Goal: Information Seeking & Learning: Learn about a topic

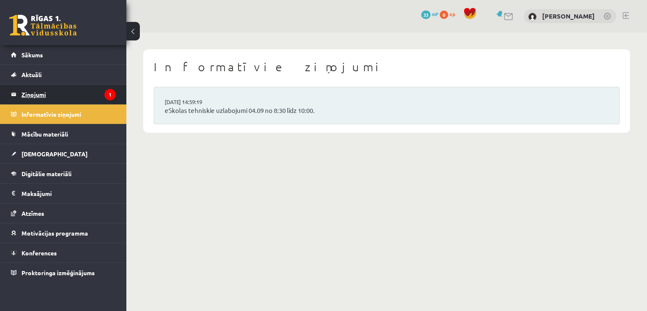
click at [30, 95] on legend "Ziņojumi 1" at bounding box center [68, 94] width 94 height 19
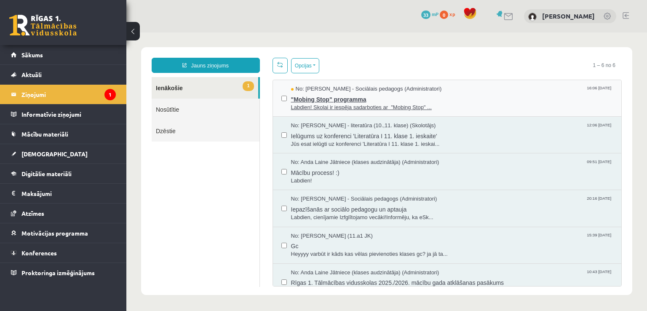
click at [475, 97] on span ""Mobing Stop" programma" at bounding box center [452, 98] width 322 height 11
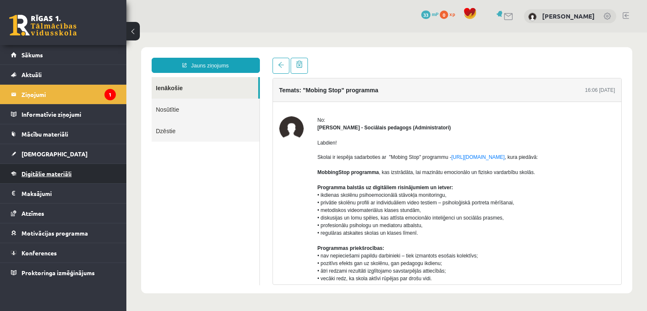
click at [45, 177] on link "Digitālie materiāli" at bounding box center [63, 173] width 105 height 19
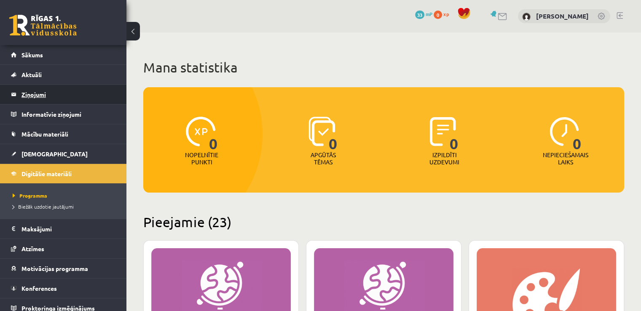
click at [46, 90] on legend "Ziņojumi 1" at bounding box center [68, 94] width 94 height 19
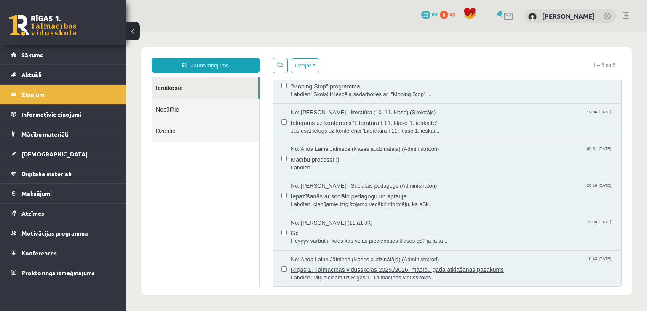
click at [459, 270] on span "Rīgas 1. Tālmācības vidusskolas 2025./2026. mācību gada atklāšanas pasākums" at bounding box center [452, 268] width 322 height 11
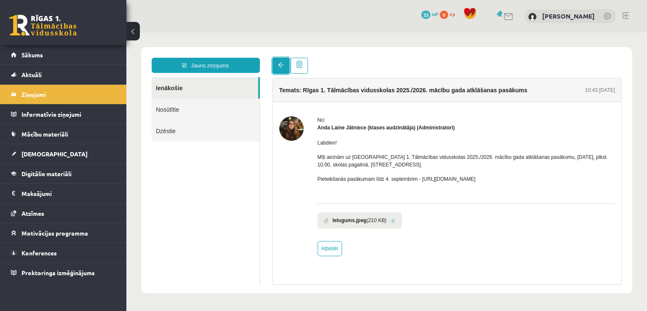
click at [280, 64] on span at bounding box center [281, 65] width 6 height 6
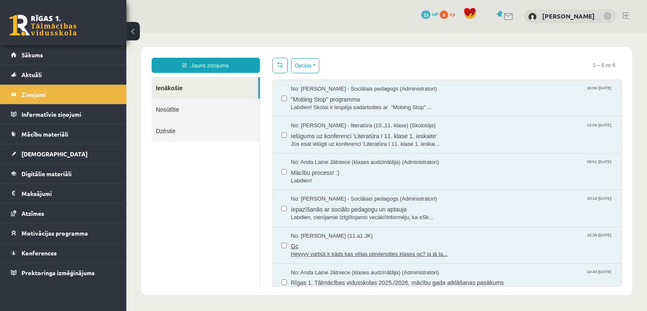
scroll to position [13, 0]
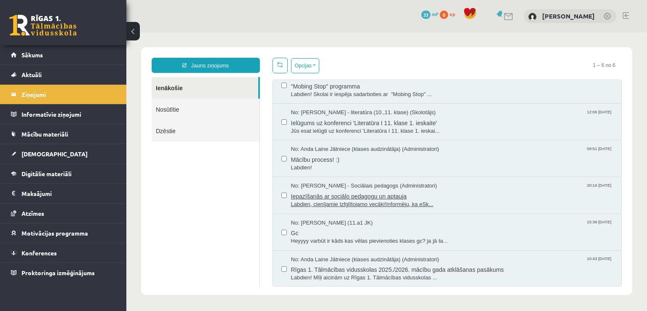
click at [354, 192] on span "Iepazīšanās ar sociālo pedagogu un aptauja" at bounding box center [452, 195] width 322 height 11
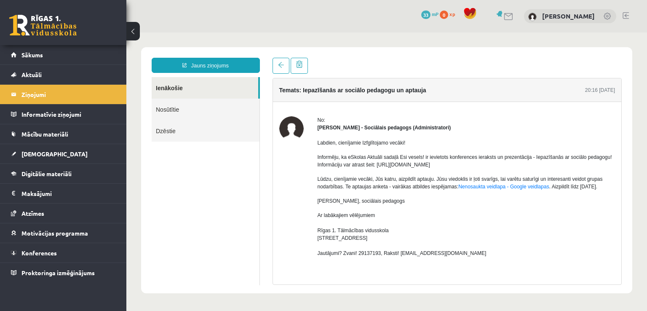
scroll to position [0, 0]
click at [278, 64] on span at bounding box center [281, 65] width 6 height 6
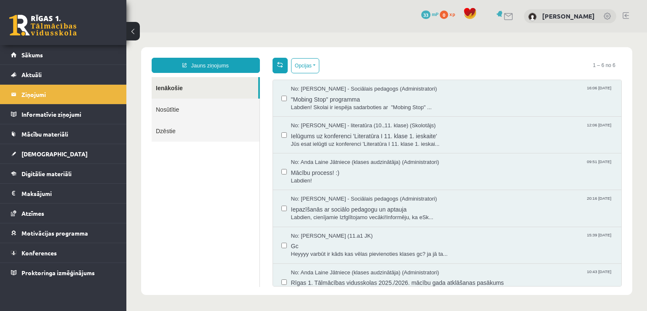
click at [278, 69] on link at bounding box center [280, 66] width 15 height 16
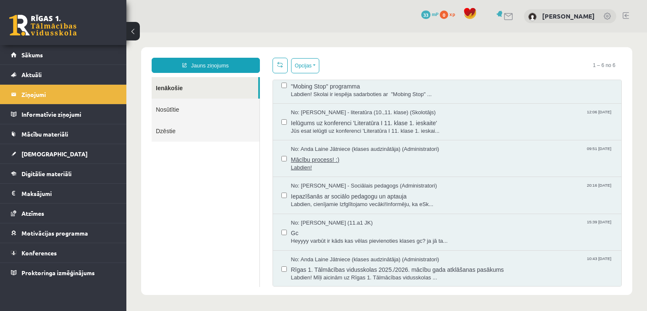
click at [332, 159] on span "Mācību process! :)" at bounding box center [452, 158] width 322 height 11
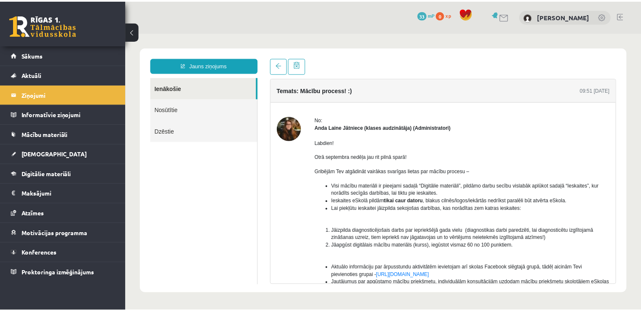
scroll to position [0, 0]
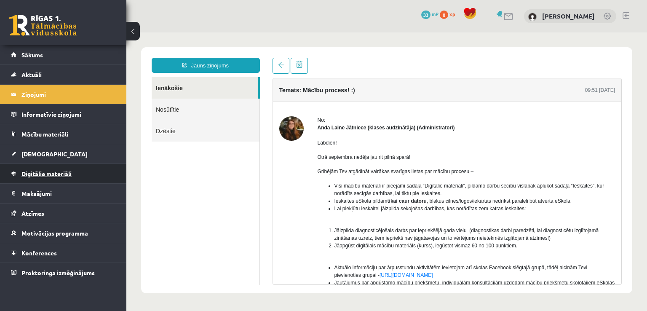
click at [37, 172] on span "Digitālie materiāli" at bounding box center [46, 174] width 50 height 8
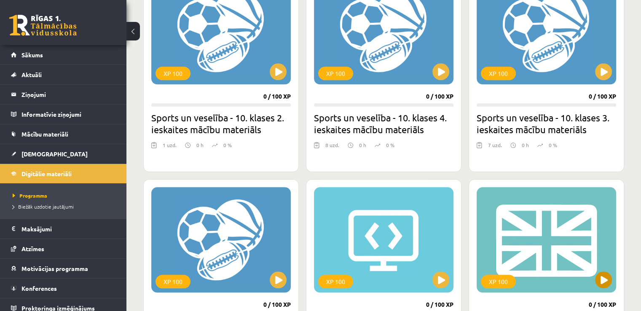
scroll to position [678, 0]
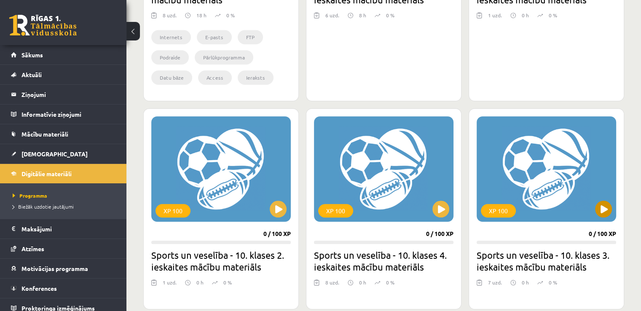
click at [563, 179] on div "XP 100" at bounding box center [546, 168] width 139 height 105
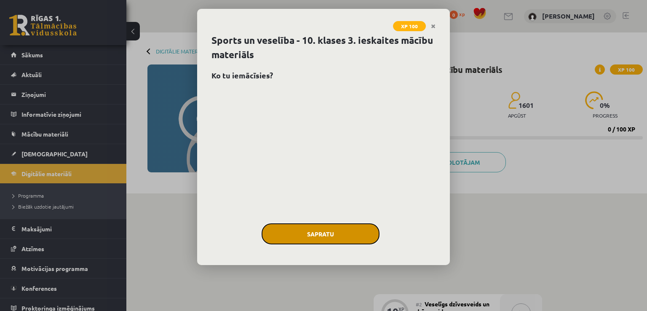
click at [337, 239] on button "Sapratu" at bounding box center [321, 233] width 118 height 21
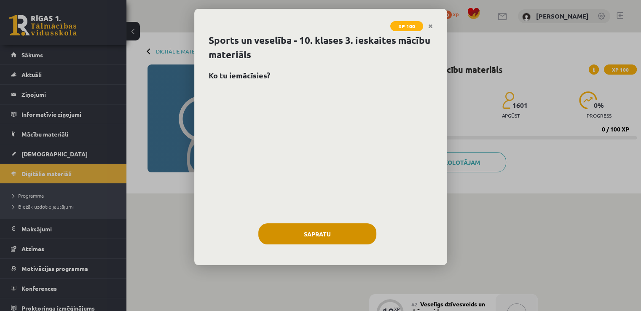
click at [337, 239] on div "#1 Pirms sāc mācīties! Ievada daļa." at bounding box center [314, 246] width 84 height 38
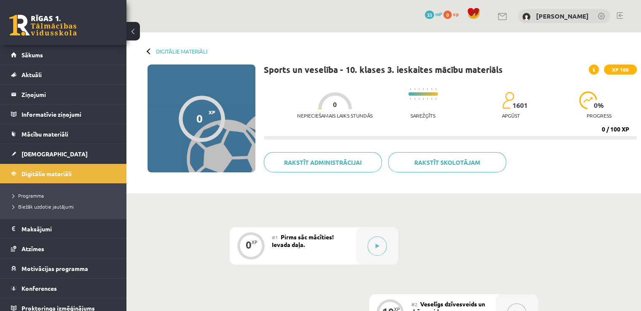
click at [147, 54] on div "Digitālie materiāli" at bounding box center [177, 51] width 60 height 6
click at [149, 51] on div at bounding box center [150, 51] width 6 height 6
click at [148, 51] on div at bounding box center [150, 51] width 6 height 6
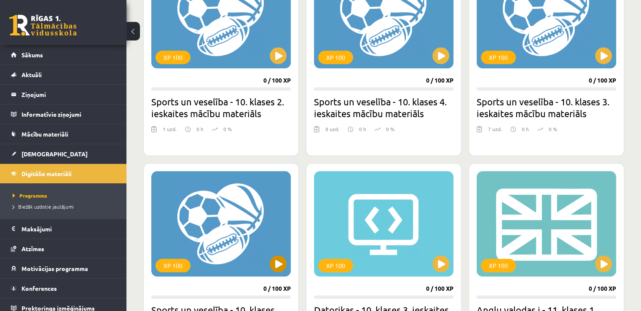
scroll to position [846, 0]
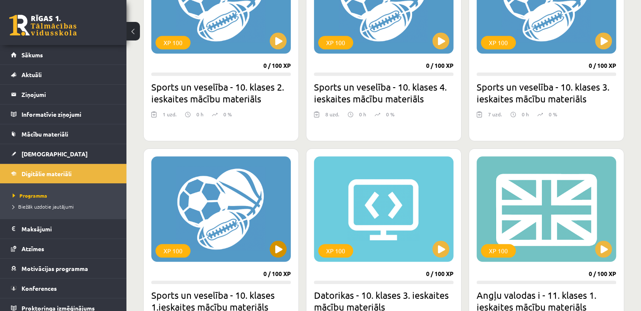
click at [179, 248] on div "XP 100" at bounding box center [172, 250] width 35 height 13
click at [264, 244] on div "XP 100" at bounding box center [220, 208] width 139 height 105
